Goal: Use online tool/utility: Utilize a website feature to perform a specific function

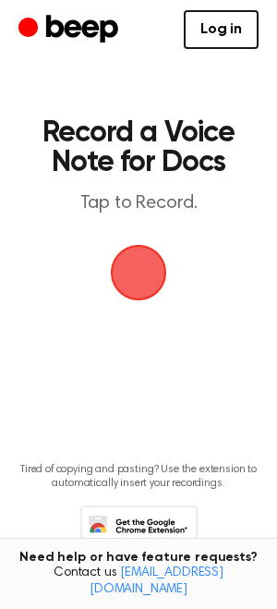
click at [146, 285] on span "button" at bounding box center [139, 273] width 78 height 78
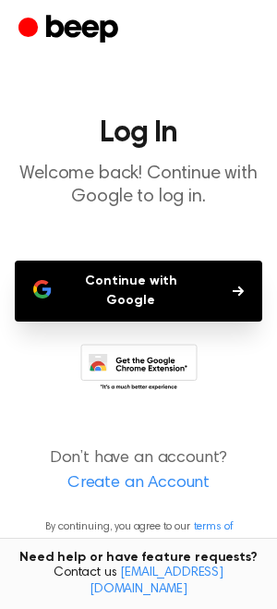
click at [198, 284] on button "Continue with Google" at bounding box center [139, 291] width 248 height 61
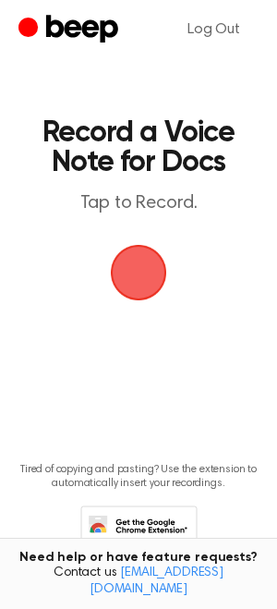
click at [145, 279] on span "button" at bounding box center [138, 272] width 63 height 63
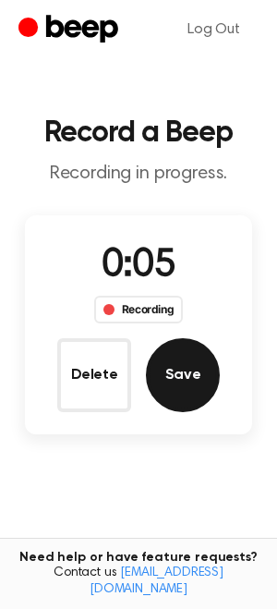
click at [180, 381] on button "Save" at bounding box center [183, 375] width 74 height 74
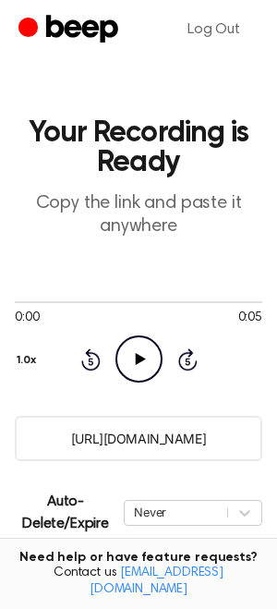
click at [137, 358] on icon at bounding box center [140, 359] width 10 height 12
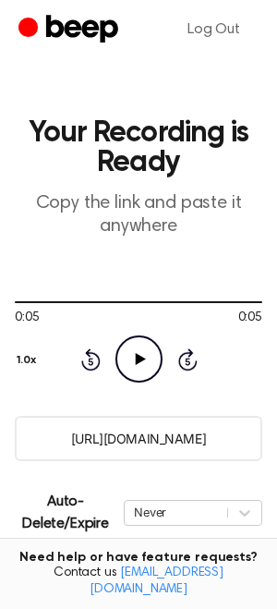
click at [142, 441] on input "[URL][DOMAIN_NAME]" at bounding box center [139, 438] width 248 height 45
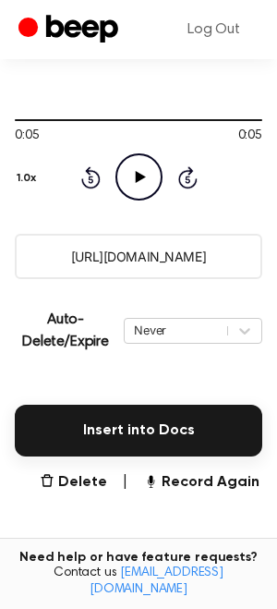
scroll to position [206, 0]
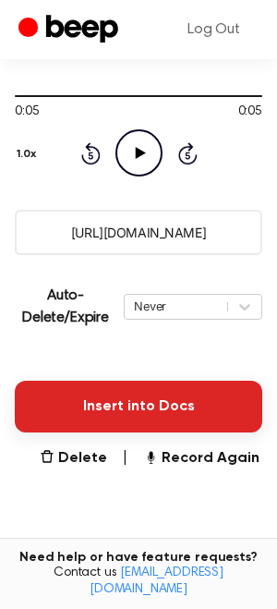
click at [171, 396] on button "Insert into Docs" at bounding box center [139, 407] width 248 height 52
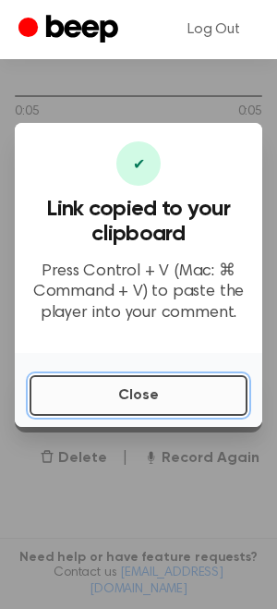
click at [158, 392] on button "Close" at bounding box center [139, 395] width 218 height 41
